Goal: Ask a question

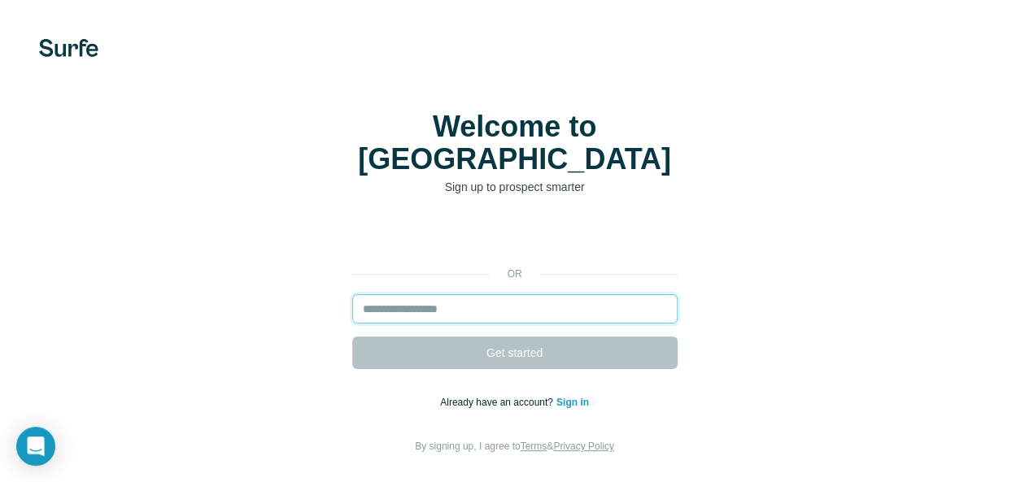
drag, startPoint x: 0, startPoint y: 0, endPoint x: 242, endPoint y: 292, distance: 379.5
click at [352, 294] on input "email" at bounding box center [514, 308] width 325 height 29
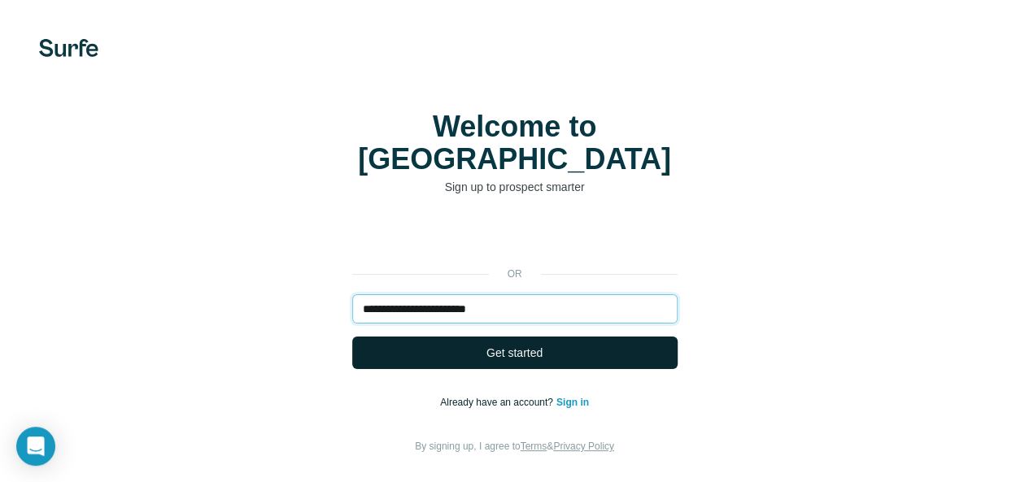
type input "**********"
click at [486, 345] on span "Get started" at bounding box center [514, 353] width 56 height 16
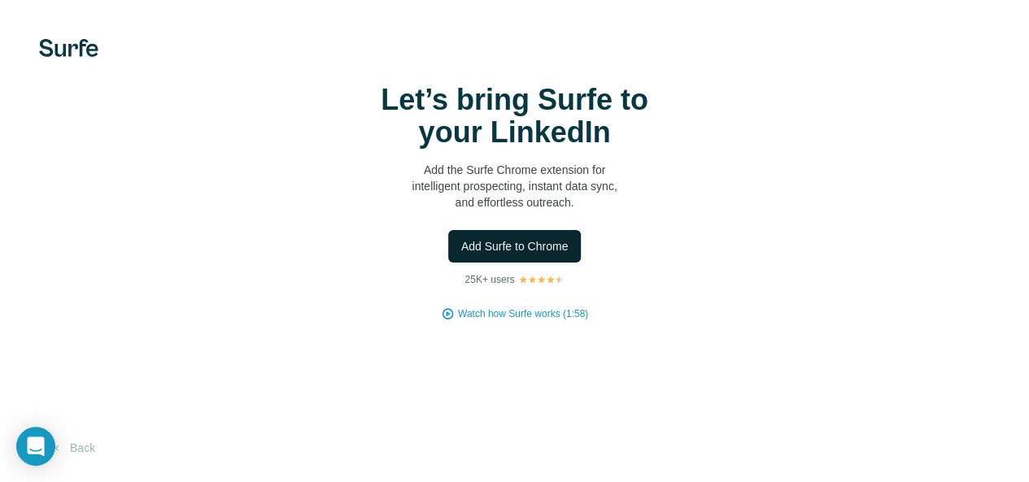
click at [461, 255] on span "Add Surfe to Chrome" at bounding box center [514, 246] width 107 height 16
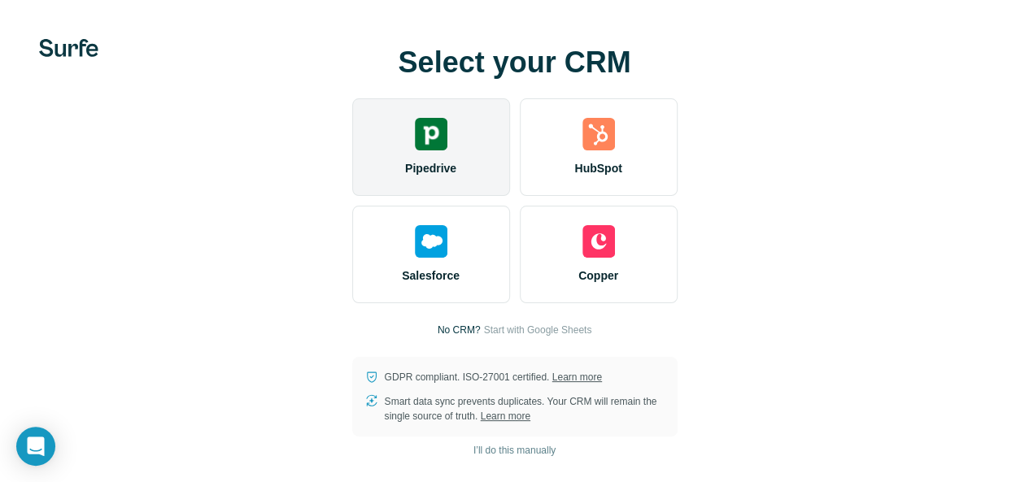
click at [352, 196] on div "Pipedrive" at bounding box center [431, 147] width 158 height 98
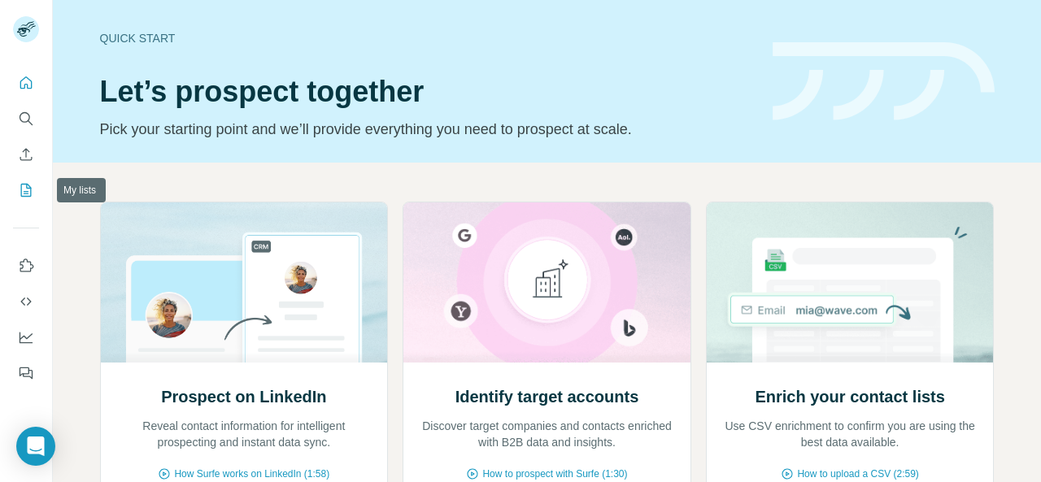
click at [24, 186] on icon "My lists" at bounding box center [26, 190] width 16 height 16
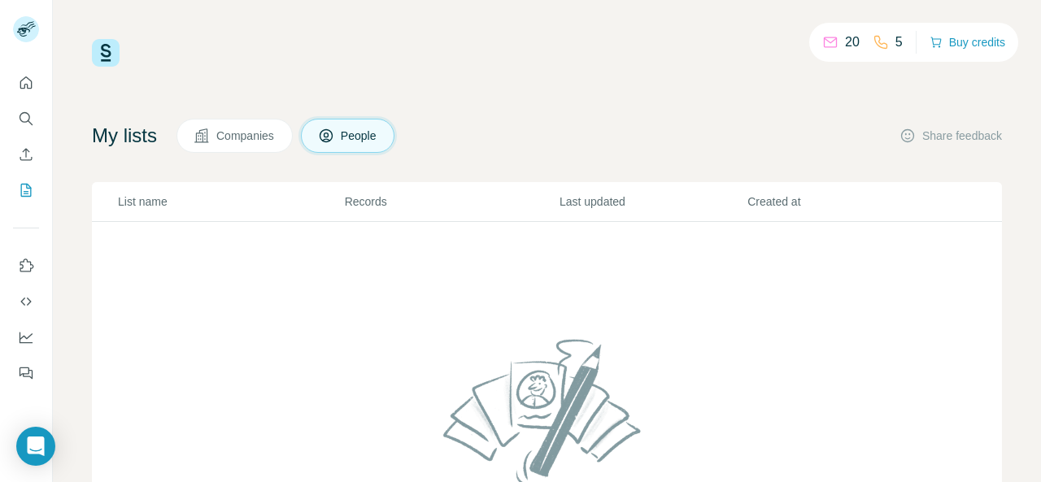
click at [845, 41] on p "20" at bounding box center [852, 43] width 15 height 20
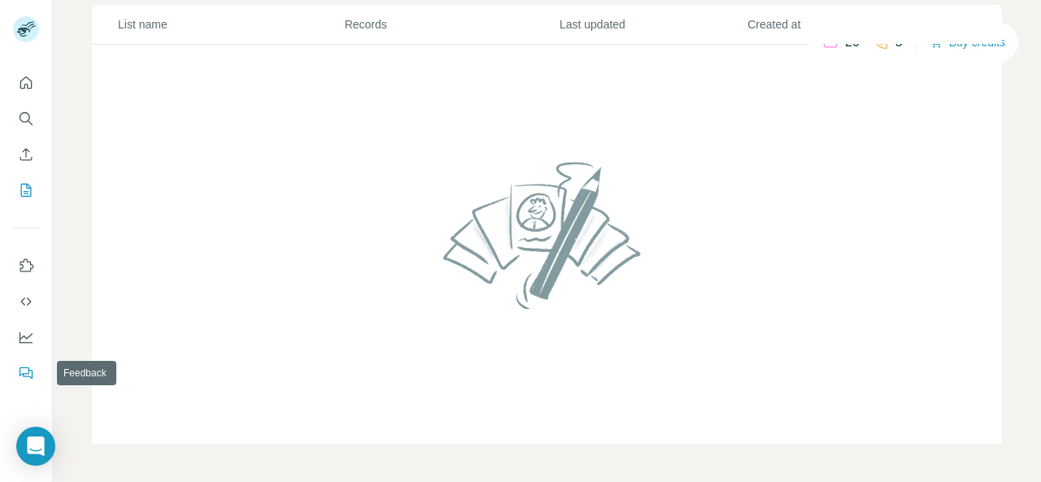
click at [37, 373] on button "Feedback" at bounding box center [26, 373] width 26 height 29
click at [21, 115] on icon "Search" at bounding box center [26, 119] width 16 height 16
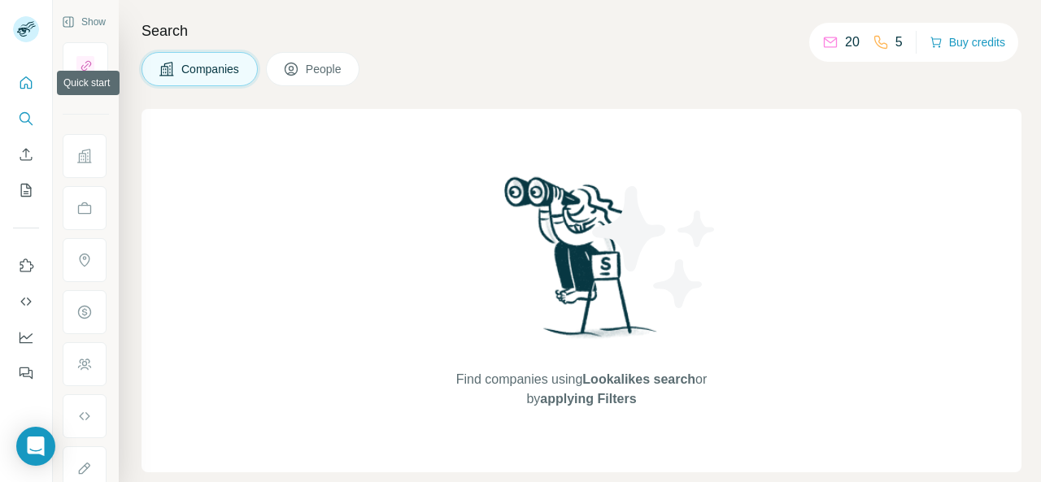
click at [23, 84] on icon "Quick start" at bounding box center [26, 83] width 16 height 16
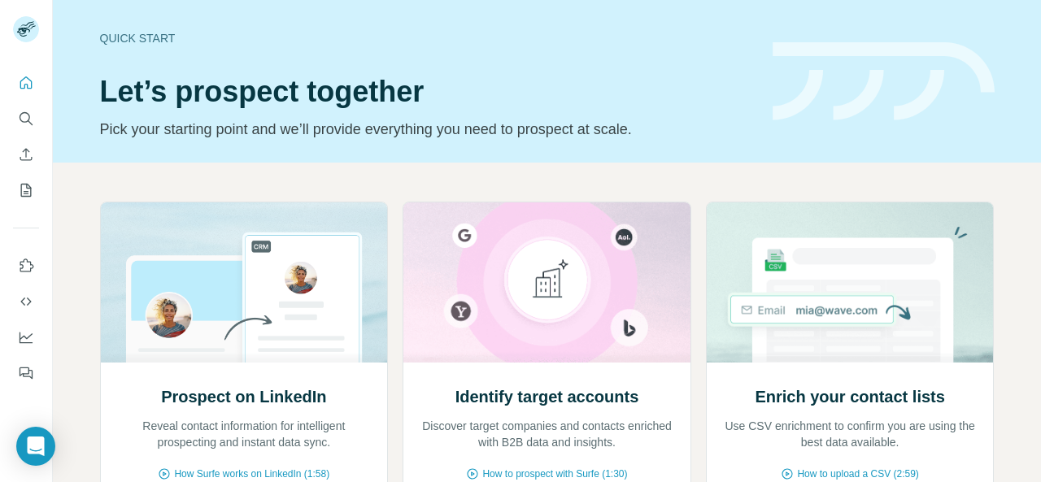
scroll to position [202, 0]
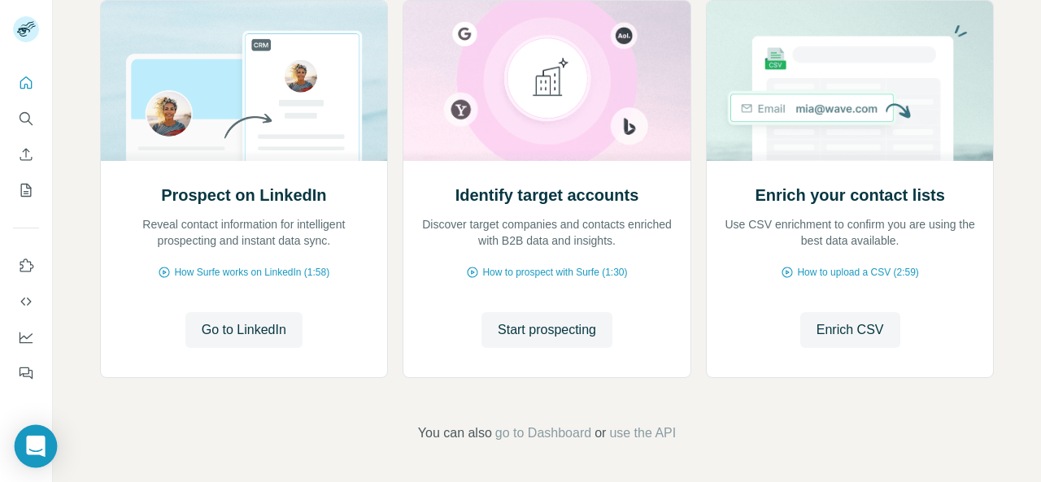
click at [30, 444] on icon "Open Intercom Messenger" at bounding box center [35, 446] width 19 height 21
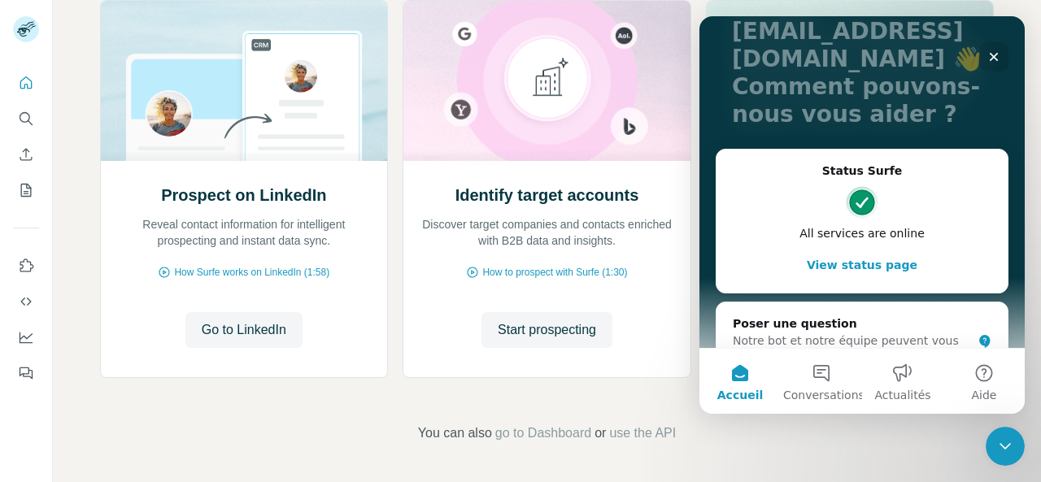
scroll to position [164, 0]
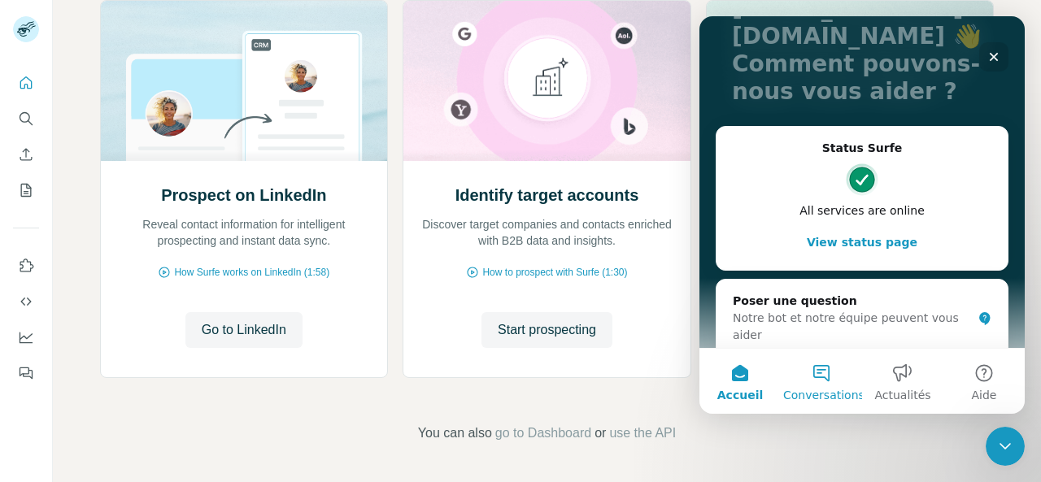
click at [821, 378] on button "Conversations" at bounding box center [821, 381] width 81 height 65
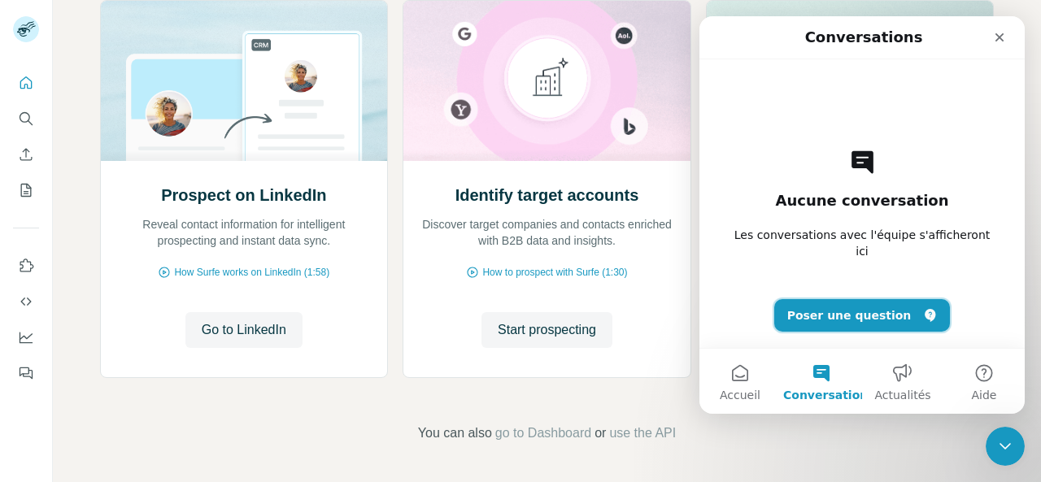
click at [832, 316] on button "Poser une question" at bounding box center [862, 315] width 176 height 33
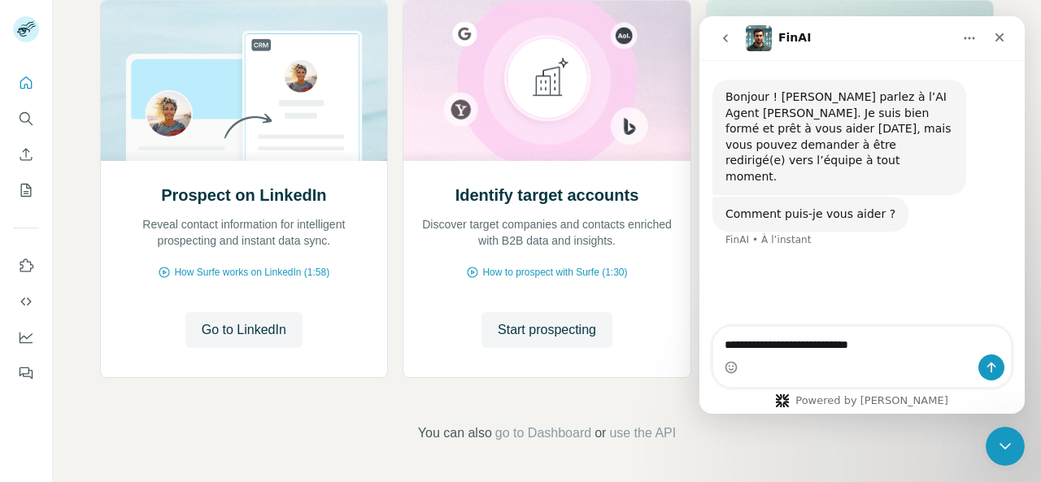
type textarea "**********"
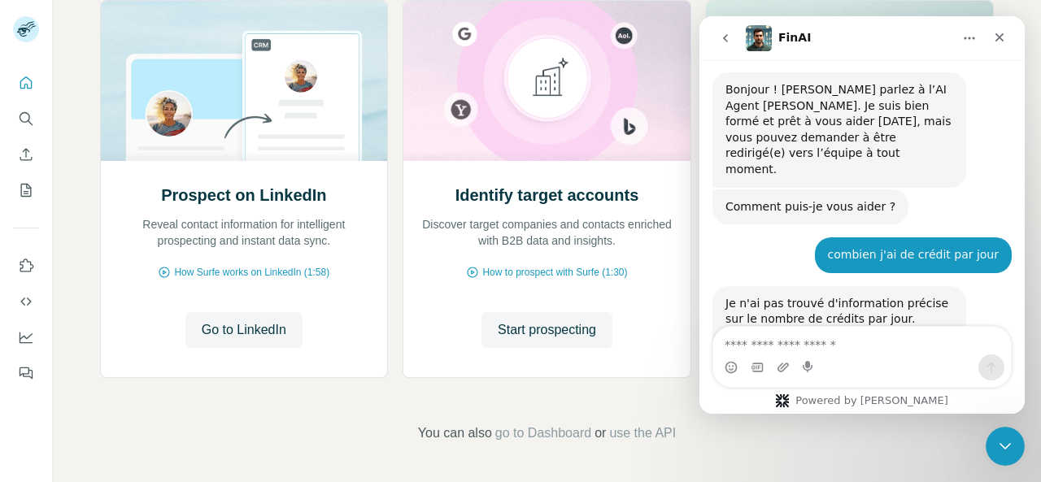
scroll to position [50, 0]
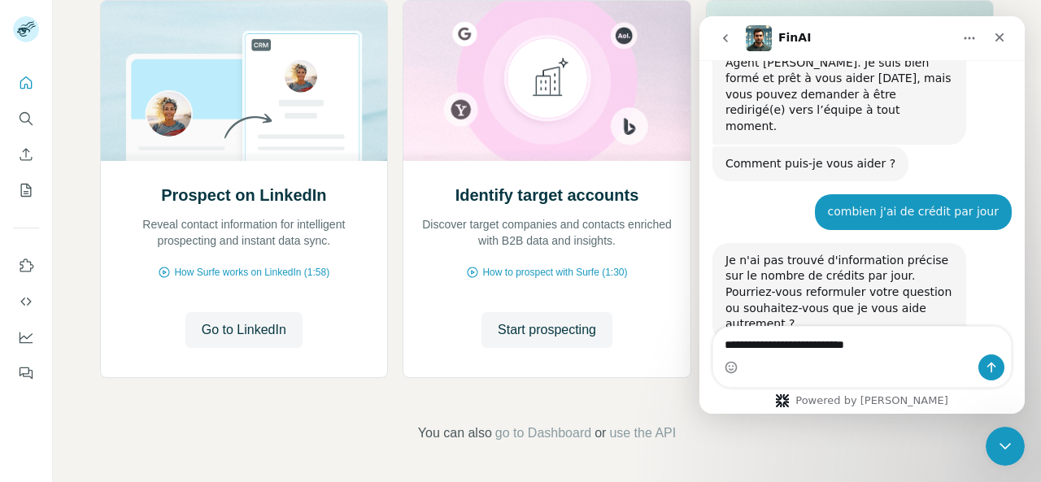
type textarea "**********"
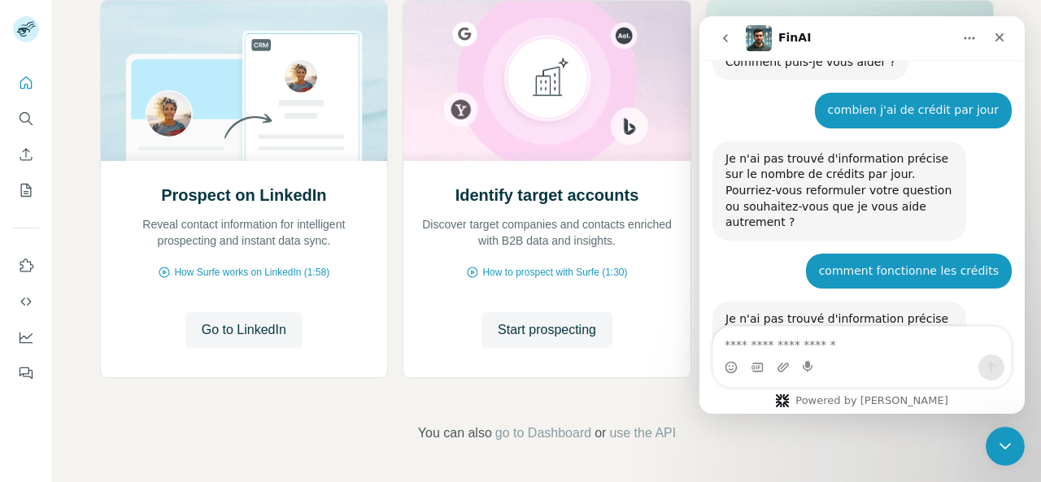
scroll to position [195, 0]
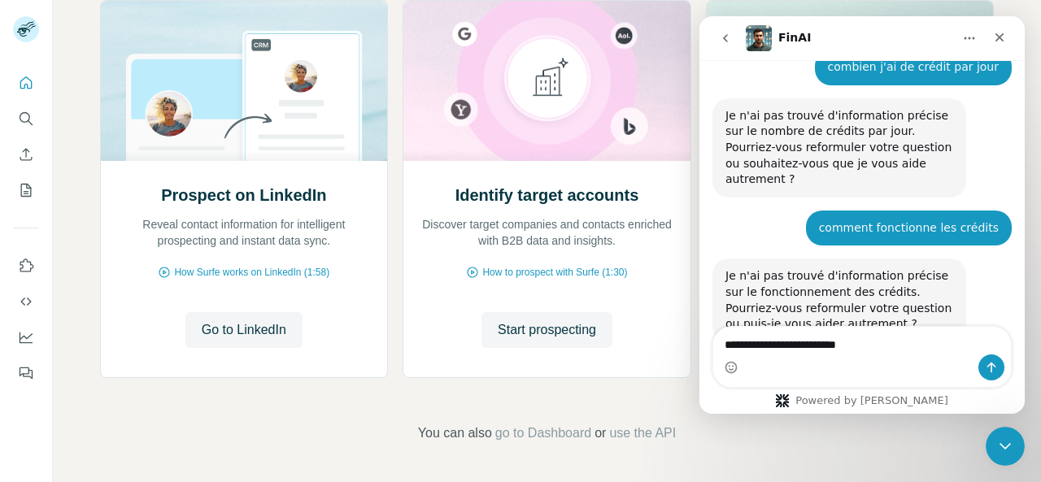
type textarea "**********"
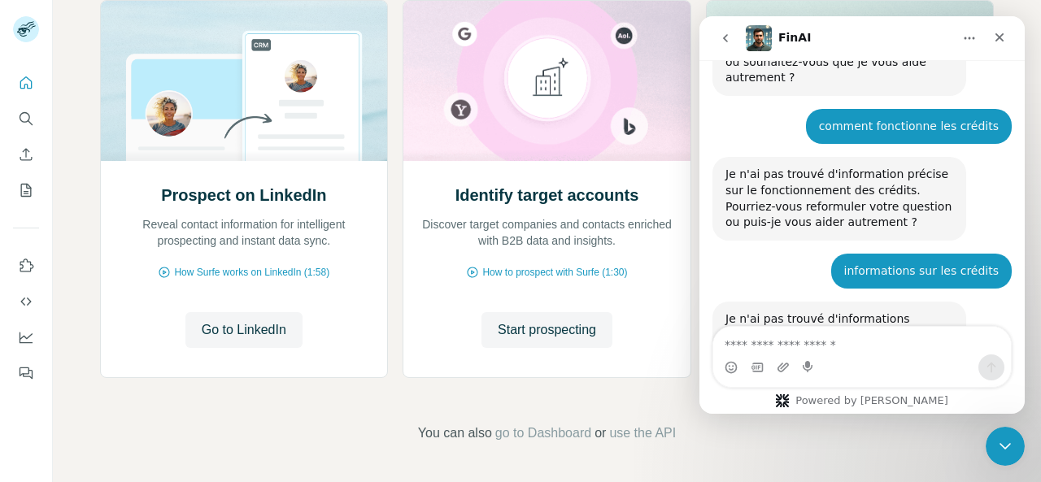
scroll to position [340, 0]
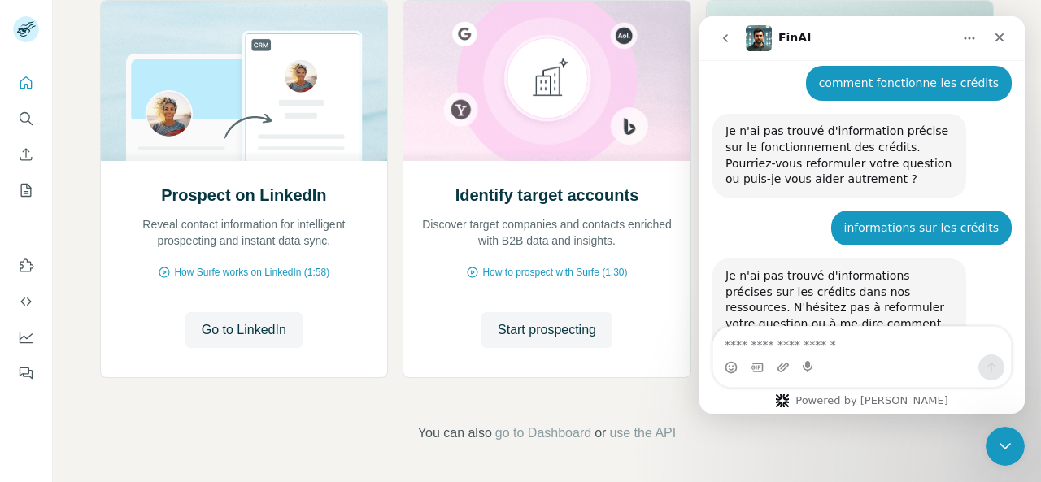
click at [732, 40] on button "go back" at bounding box center [725, 38] width 31 height 31
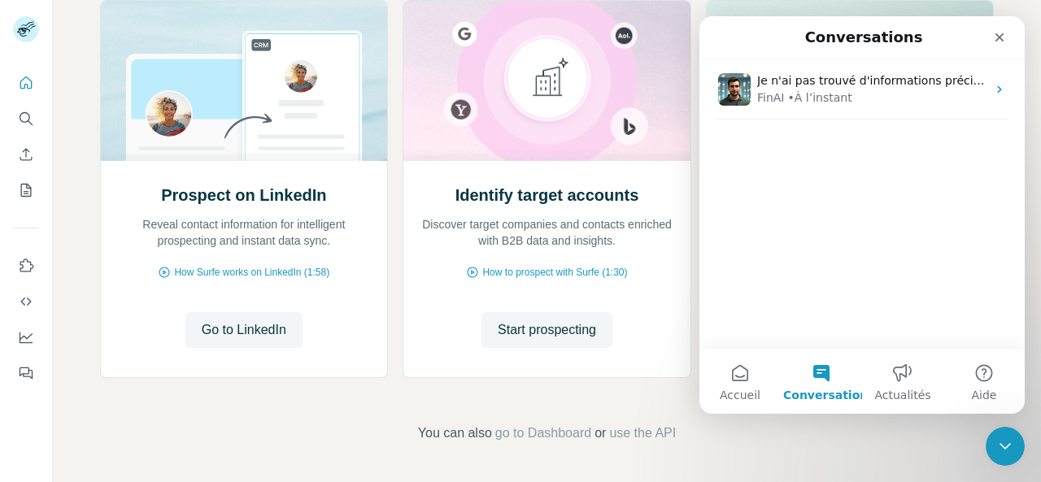
scroll to position [0, 0]
click at [737, 381] on button "Accueil" at bounding box center [739, 381] width 81 height 65
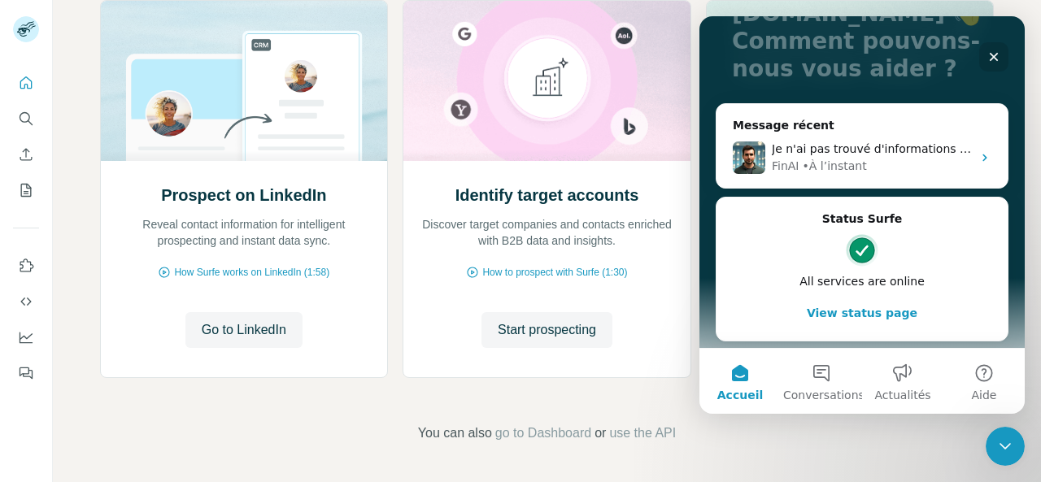
scroll to position [187, 0]
click at [982, 381] on button "Aide" at bounding box center [983, 381] width 81 height 65
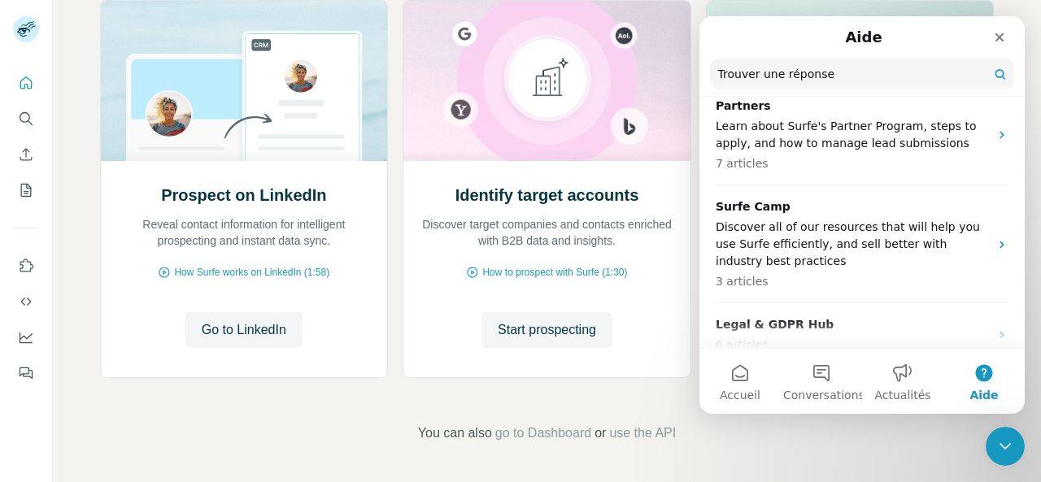
scroll to position [751, 0]
drag, startPoint x: 294, startPoint y: 10, endPoint x: 620, endPoint y: 121, distance: 344.7
click at [620, 121] on img at bounding box center [547, 81] width 289 height 160
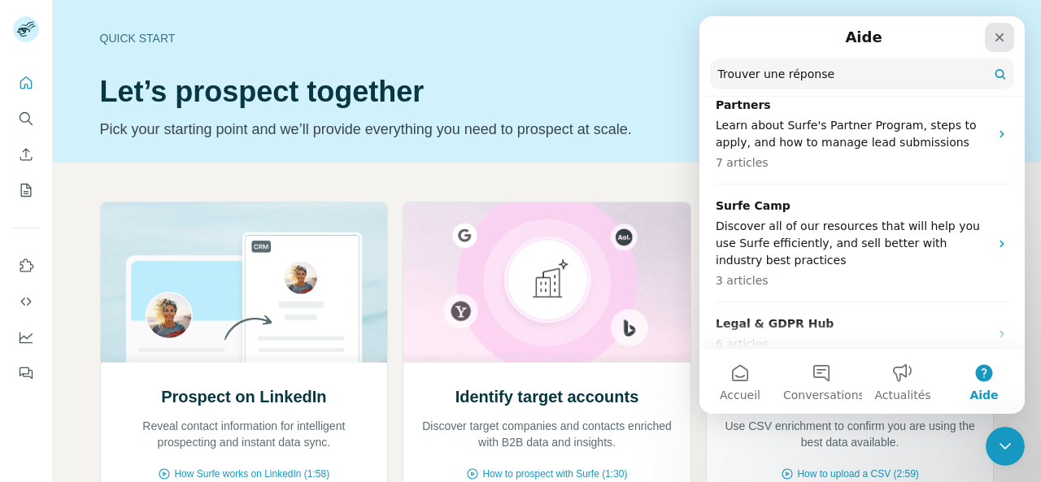
click at [996, 33] on icon "Fermer" at bounding box center [999, 37] width 13 height 13
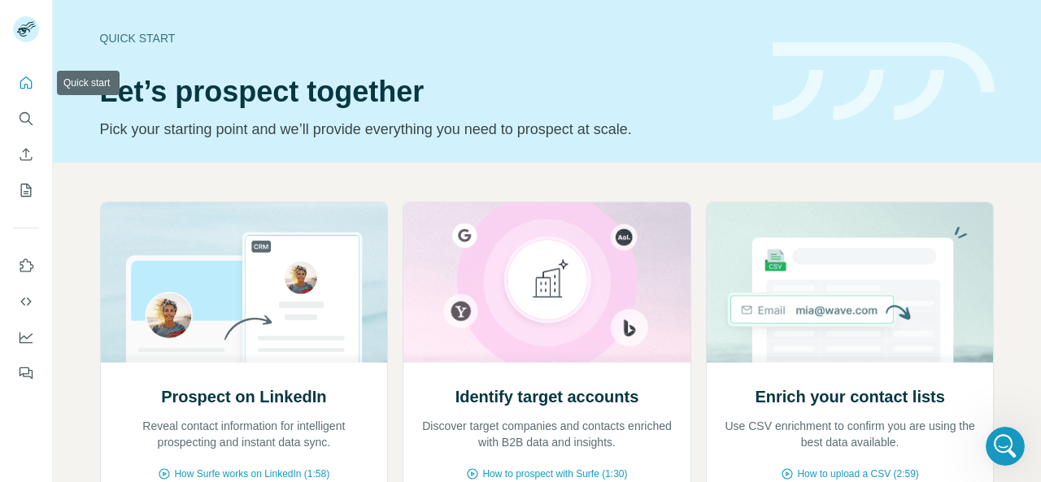
click at [28, 76] on icon "Quick start" at bounding box center [26, 83] width 16 height 16
click at [26, 271] on icon "Use Surfe on LinkedIn" at bounding box center [27, 265] width 14 height 13
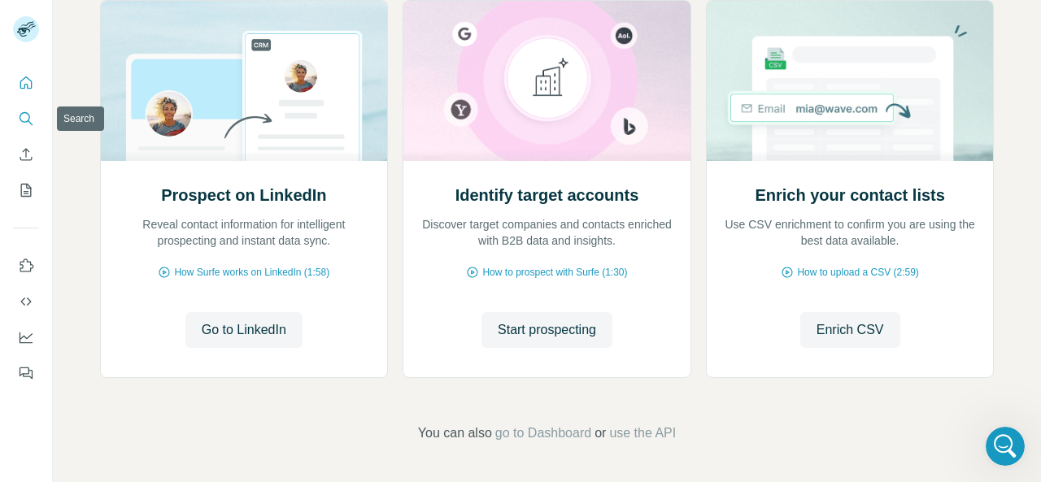
click at [16, 118] on button "Search" at bounding box center [26, 118] width 26 height 29
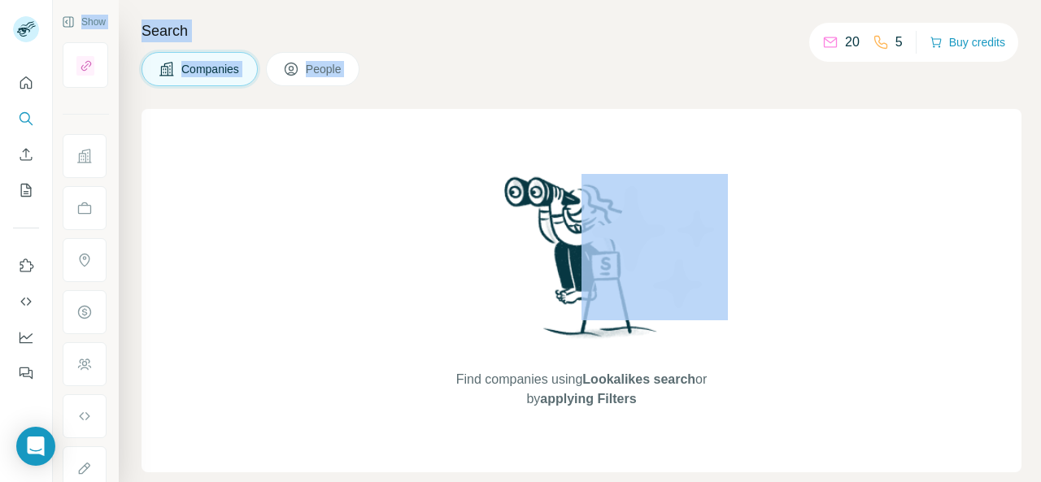
click at [592, 104] on div "Show Search Companies People Find companies using Lookalikes search or by apply…" at bounding box center [520, 241] width 1041 height 482
